Goal: Complete application form

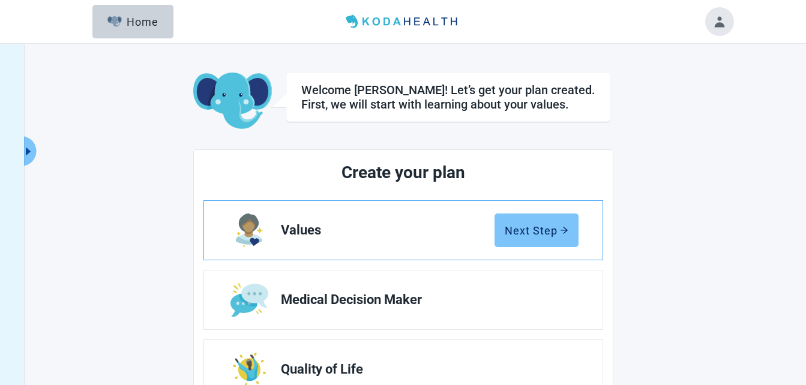
click at [544, 233] on div "Next Step" at bounding box center [537, 230] width 64 height 12
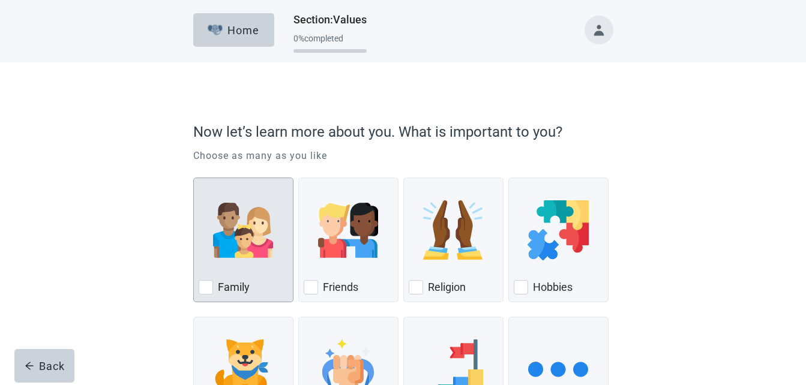
click at [214, 283] on div "Family" at bounding box center [243, 287] width 89 height 19
click at [194, 178] on input "Family" at bounding box center [193, 178] width 1 height 1
checkbox input "true"
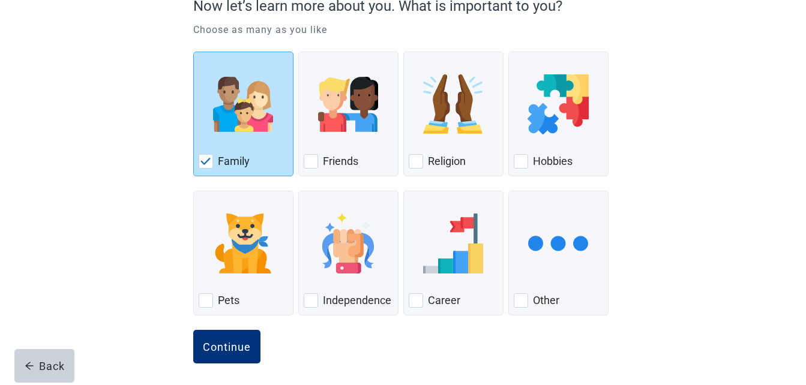
scroll to position [131, 0]
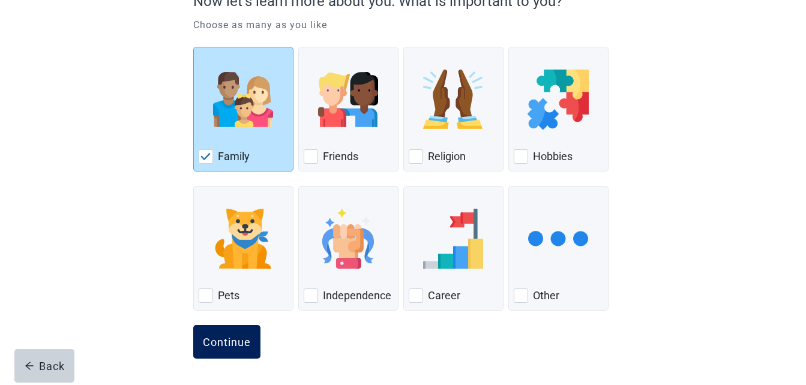
click at [239, 343] on div "Continue" at bounding box center [227, 342] width 48 height 12
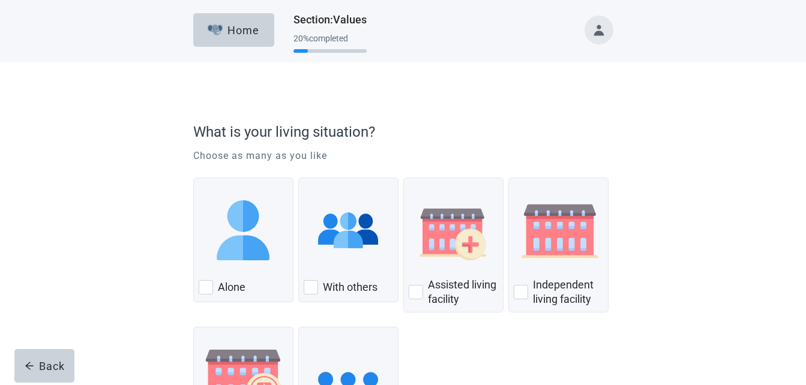
scroll to position [60, 0]
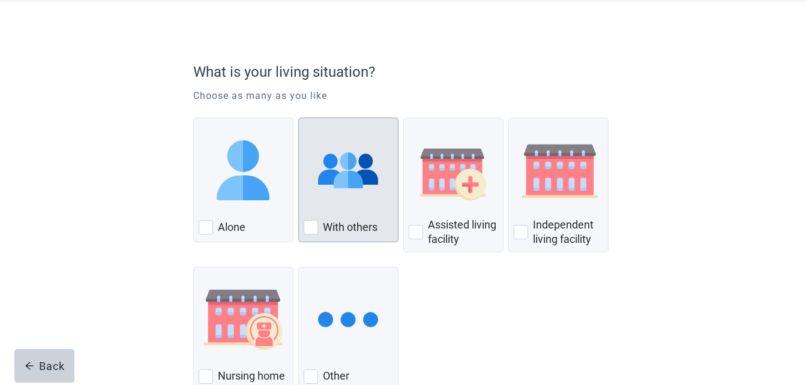
click at [321, 234] on div "With others" at bounding box center [348, 227] width 89 height 19
click at [299, 118] on input "With others" at bounding box center [298, 118] width 1 height 1
checkbox input "true"
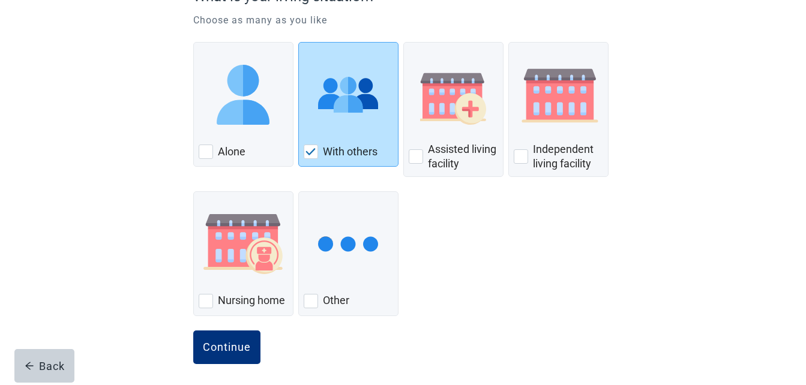
scroll to position [141, 0]
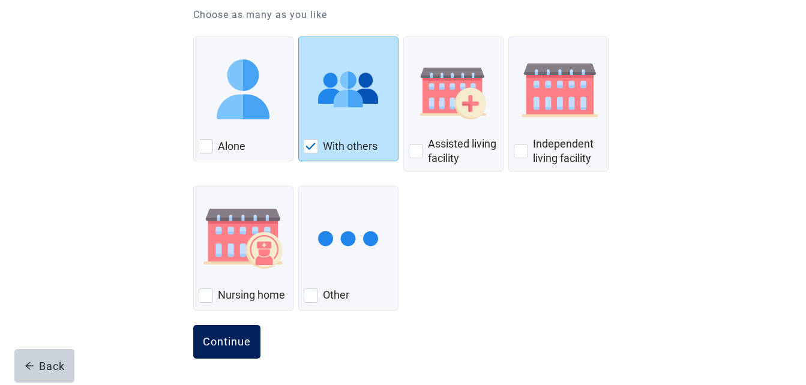
click at [238, 352] on button "Continue" at bounding box center [226, 342] width 67 height 34
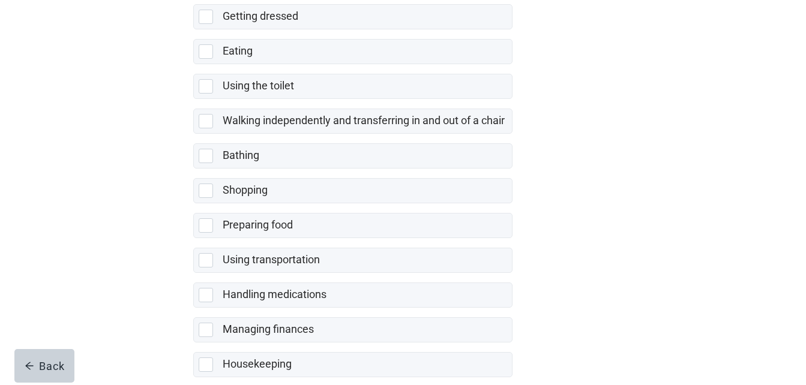
scroll to position [240, 0]
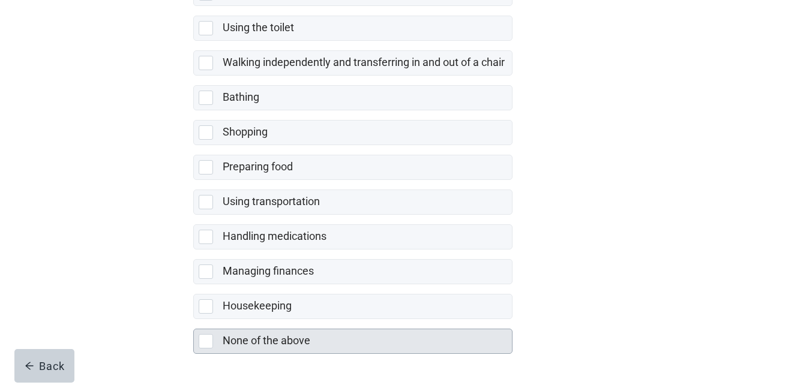
click at [202, 342] on div "None of the above, checkbox, not selected" at bounding box center [206, 341] width 14 height 14
click at [194, 320] on input "None of the above" at bounding box center [193, 319] width 1 height 1
checkbox input "true"
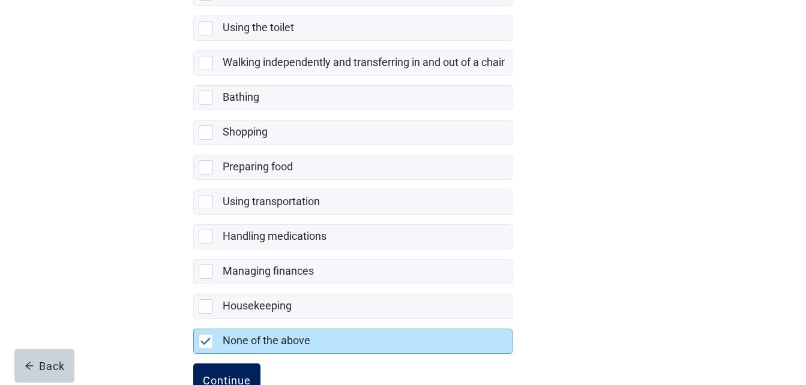
click at [233, 373] on button "Continue" at bounding box center [226, 381] width 67 height 34
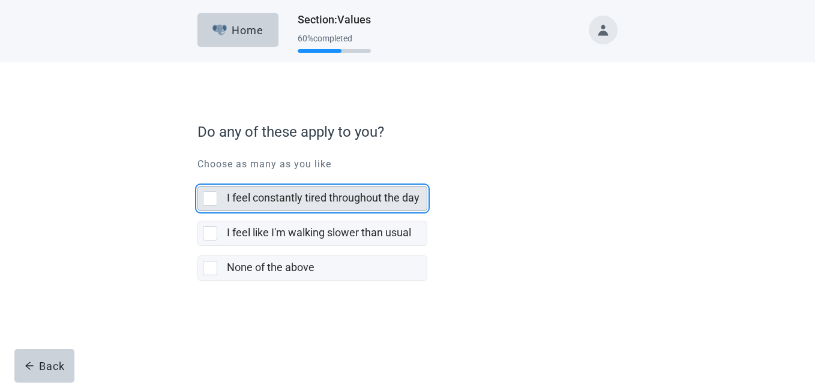
click at [201, 200] on div "I feel constantly tired throughout the day" at bounding box center [312, 199] width 229 height 24
click at [198, 177] on input "I feel constantly tired throughout the day" at bounding box center [197, 176] width 1 height 1
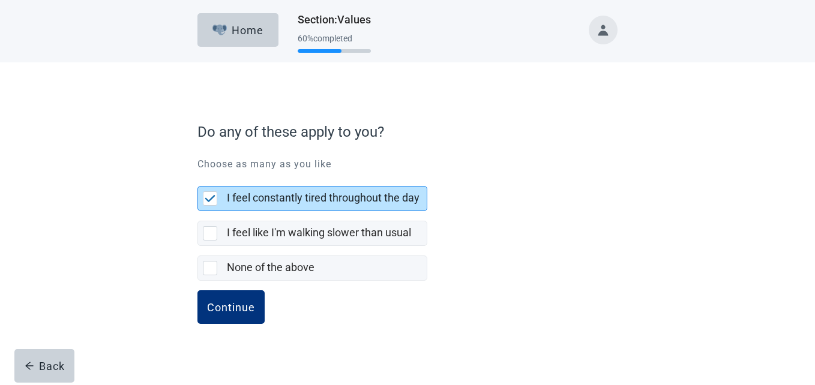
click at [209, 197] on img "I feel constantly tired throughout the day, checkbox, selected" at bounding box center [210, 198] width 11 height 7
click at [198, 177] on input "I feel constantly tired throughout the day" at bounding box center [197, 176] width 1 height 1
checkbox input "false"
